Goal: Task Accomplishment & Management: Use online tool/utility

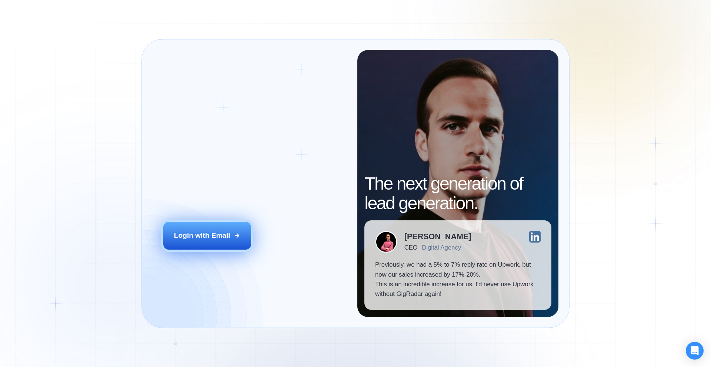
click at [194, 231] on div "Login with Email" at bounding box center [202, 236] width 56 height 10
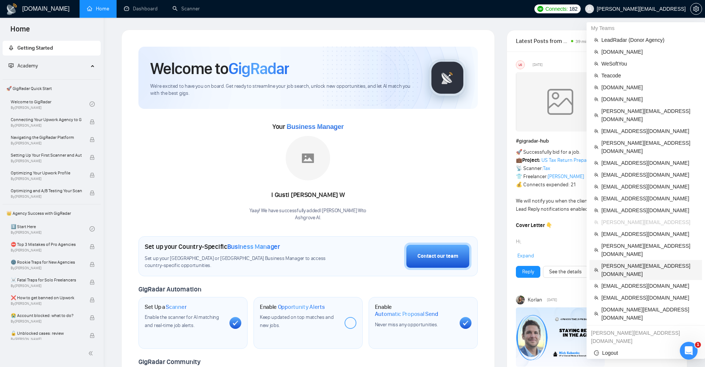
click at [632, 262] on span "[PERSON_NAME][EMAIL_ADDRESS][DOMAIN_NAME]" at bounding box center [649, 270] width 96 height 16
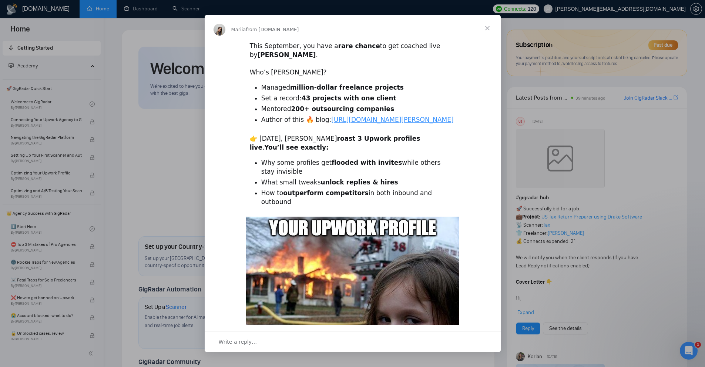
click at [491, 27] on span "Close" at bounding box center [487, 28] width 27 height 27
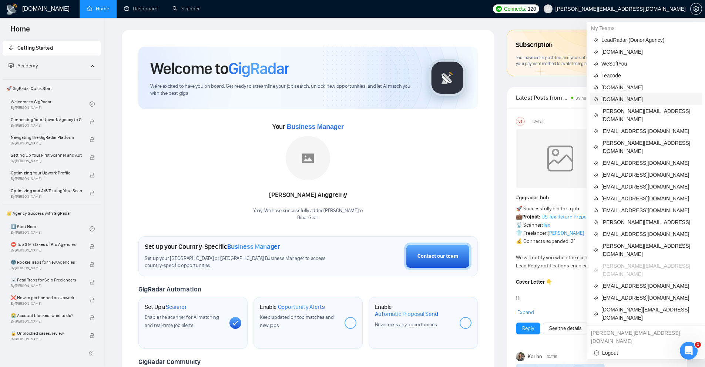
click at [618, 98] on span "[DOMAIN_NAME]" at bounding box center [649, 99] width 96 height 8
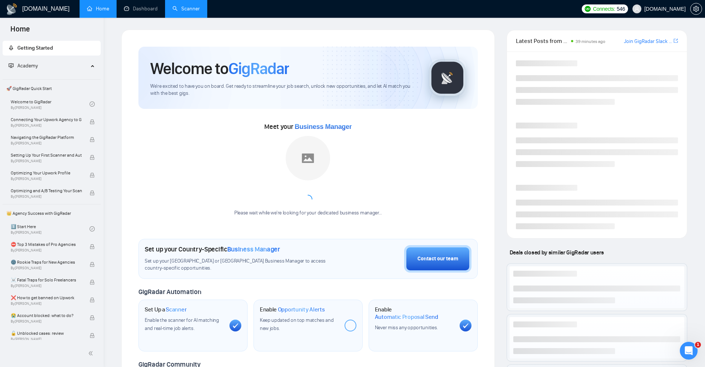
click at [197, 9] on link "Scanner" at bounding box center [185, 9] width 27 height 6
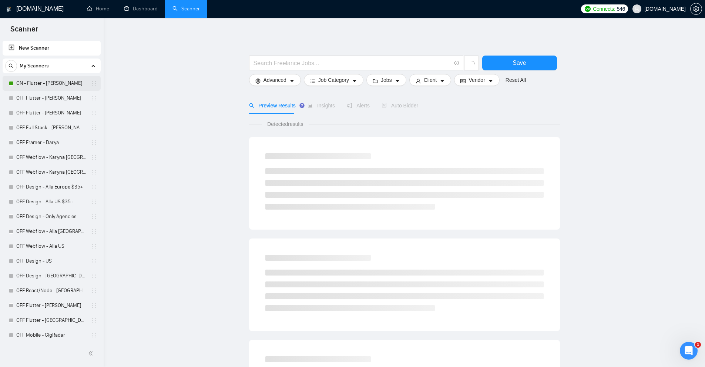
click at [45, 83] on link "ON - Flutter - [PERSON_NAME]" at bounding box center [51, 83] width 70 height 15
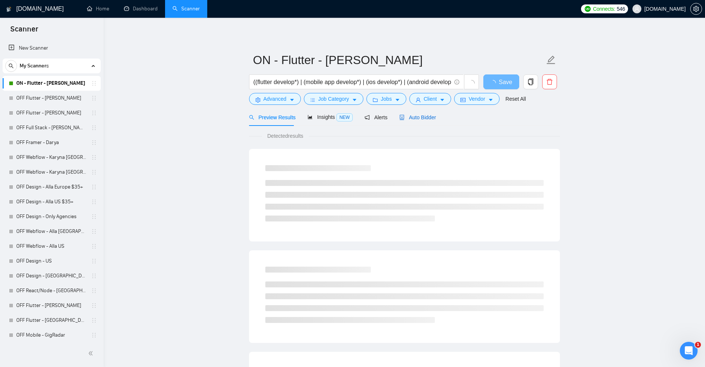
click at [418, 121] on div "Auto Bidder" at bounding box center [417, 117] width 37 height 8
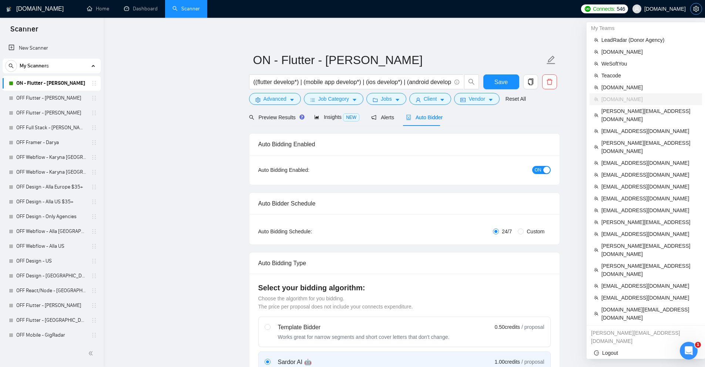
click at [695, 9] on icon "setting" at bounding box center [696, 9] width 6 height 6
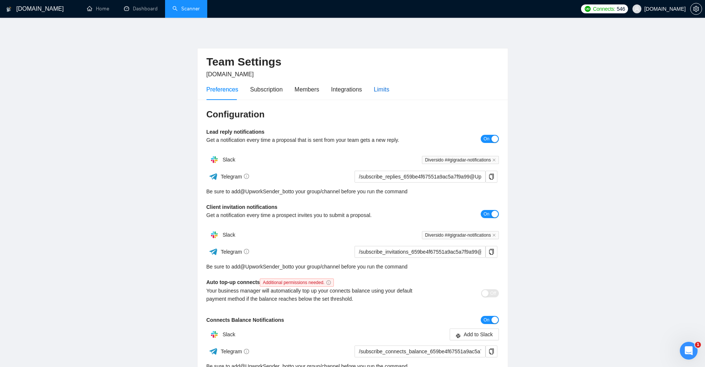
click at [376, 90] on div "Limits" at bounding box center [382, 89] width 16 height 9
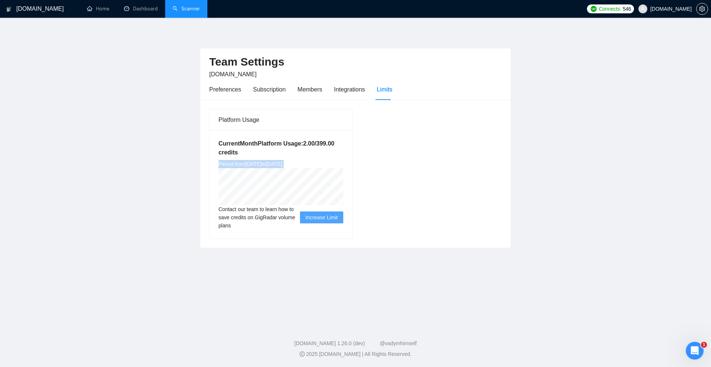
drag, startPoint x: 202, startPoint y: 163, endPoint x: 360, endPoint y: 161, distance: 157.7
click at [336, 163] on div "Platform Usage Current Month Platform Usage: 2.00 / 399.00 credits Period from …" at bounding box center [355, 174] width 310 height 148
click at [402, 153] on div "Platform Usage Current Month Platform Usage: 2.00 / 399.00 credits Period from …" at bounding box center [355, 173] width 298 height 130
drag, startPoint x: 318, startPoint y: 144, endPoint x: 327, endPoint y: 144, distance: 8.9
click at [327, 144] on h5 "Current Month Platform Usage: 2.00 / 399.00 credits" at bounding box center [280, 148] width 125 height 18
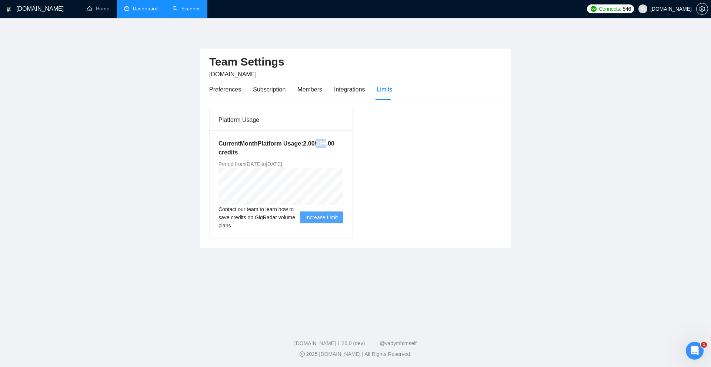
click at [137, 10] on link "Dashboard" at bounding box center [141, 9] width 34 height 6
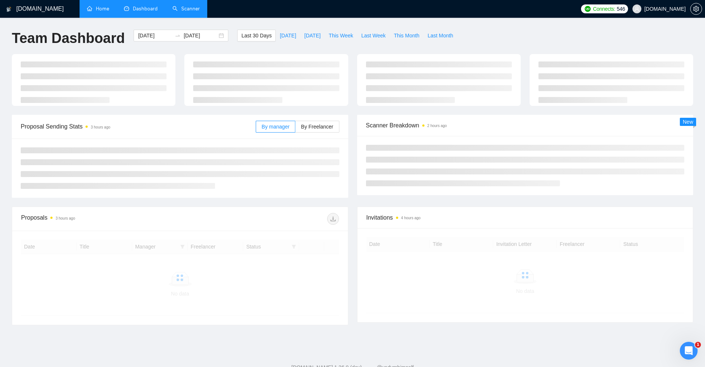
click at [109, 10] on link "Home" at bounding box center [98, 9] width 22 height 6
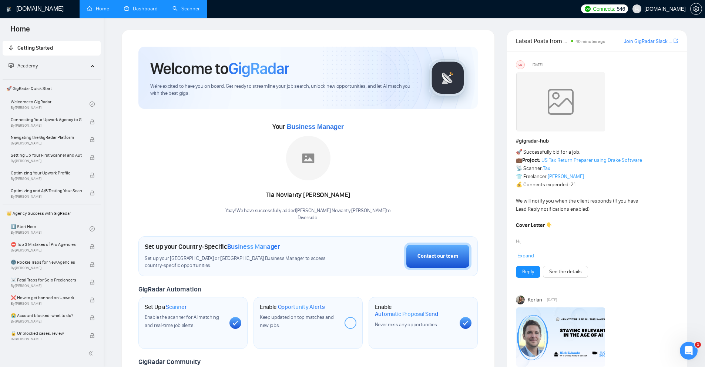
click at [158, 9] on link "Dashboard" at bounding box center [141, 9] width 34 height 6
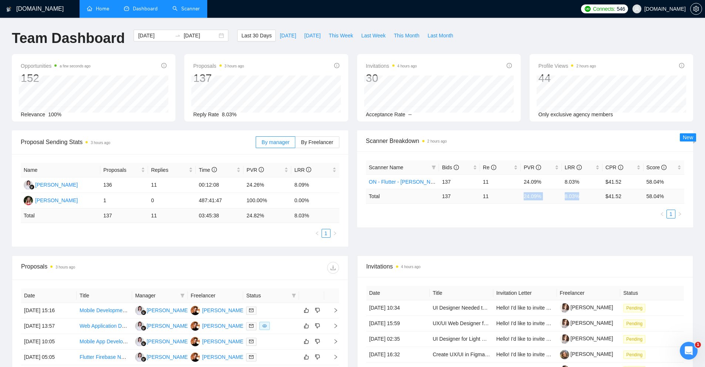
drag, startPoint x: 521, startPoint y: 199, endPoint x: 580, endPoint y: 200, distance: 59.6
click at [589, 198] on tr "Total 137 11 24.09 % 8.03 % $ 41.52 58.04 %" at bounding box center [525, 196] width 319 height 14
click at [577, 201] on td "8.03 %" at bounding box center [582, 196] width 41 height 14
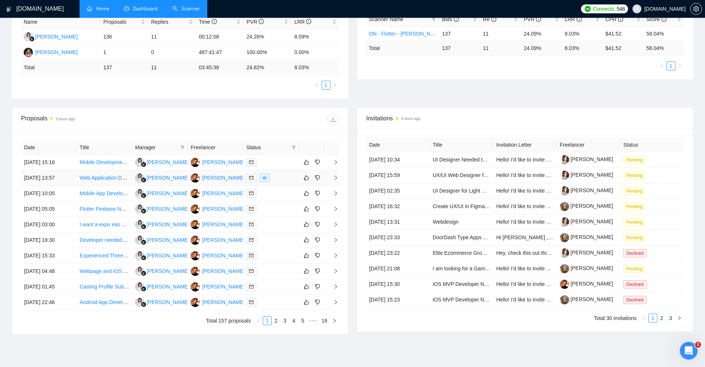
click at [284, 178] on div at bounding box center [271, 178] width 50 height 9
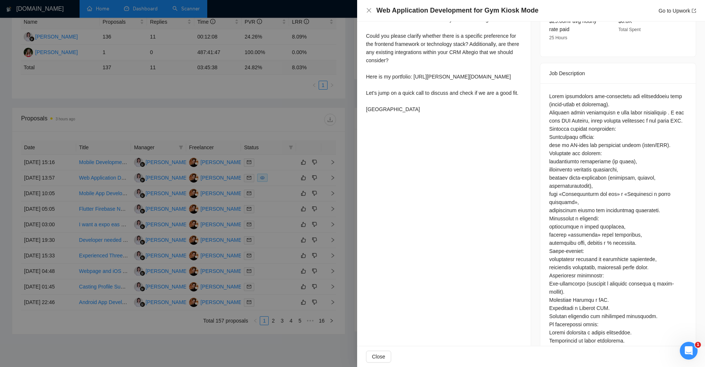
scroll to position [185, 0]
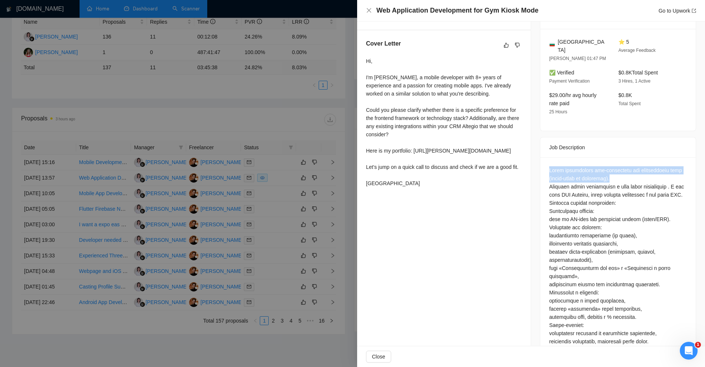
drag, startPoint x: 557, startPoint y: 160, endPoint x: 668, endPoint y: 165, distance: 110.5
click at [668, 165] on div at bounding box center [617, 297] width 155 height 281
copy div "Нужно разработать веб-приложение для тренажерного зала (киоск-режим на планшета…"
click at [584, 166] on div at bounding box center [618, 296] width 138 height 261
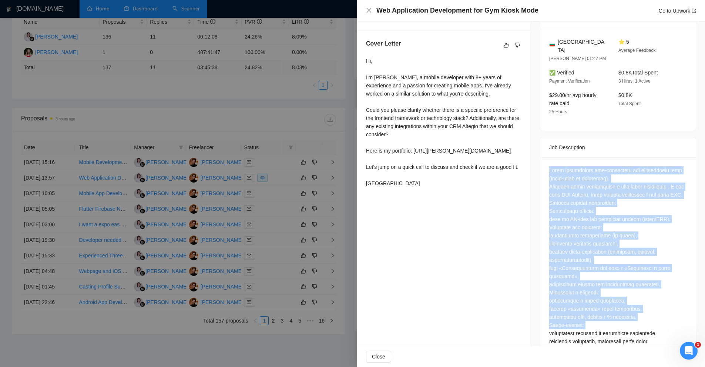
scroll to position [285, 0]
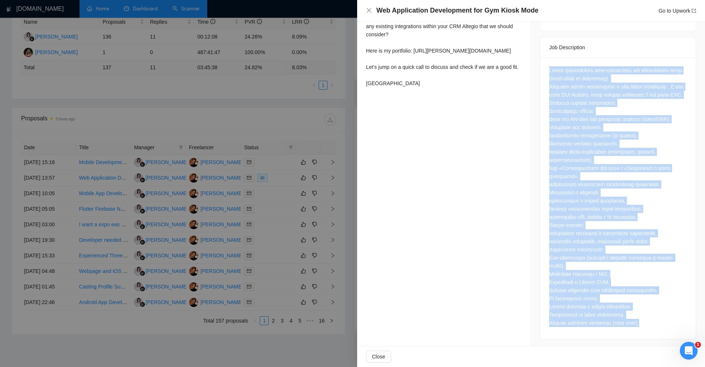
drag, startPoint x: 584, startPoint y: 164, endPoint x: 606, endPoint y: 325, distance: 161.7
click at [606, 325] on div at bounding box center [618, 196] width 138 height 261
click at [551, 197] on div at bounding box center [618, 196] width 138 height 261
